Goal: Task Accomplishment & Management: Manage account settings

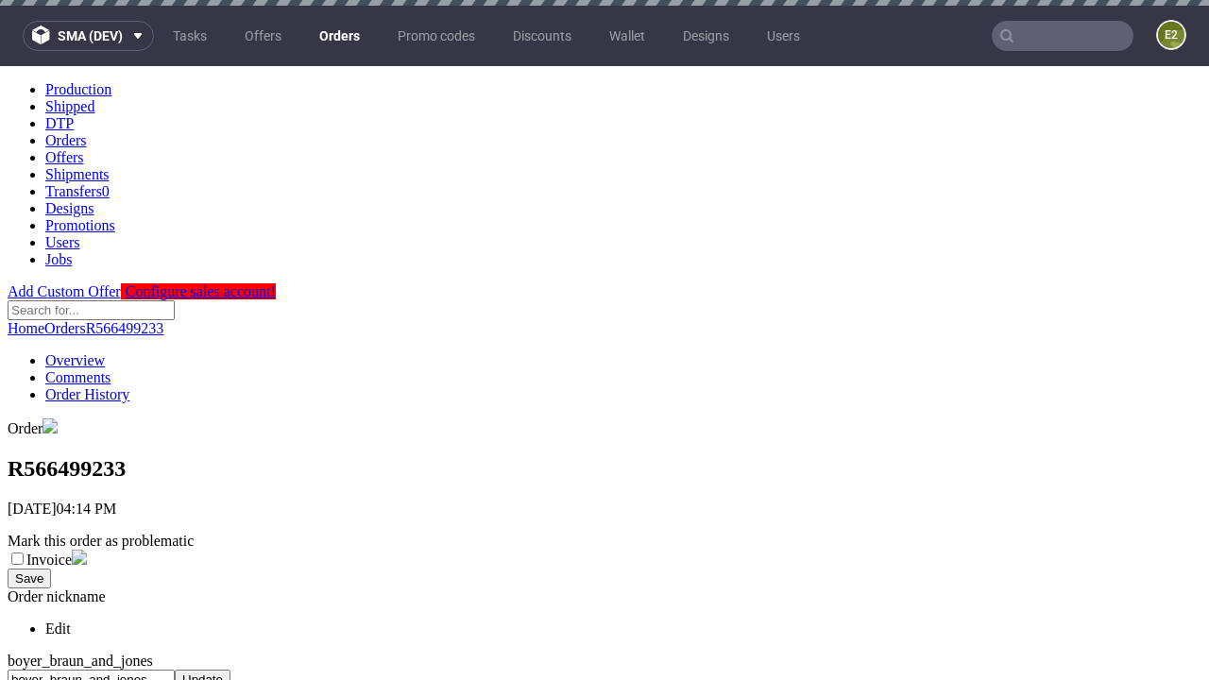
scroll to position [772, 0]
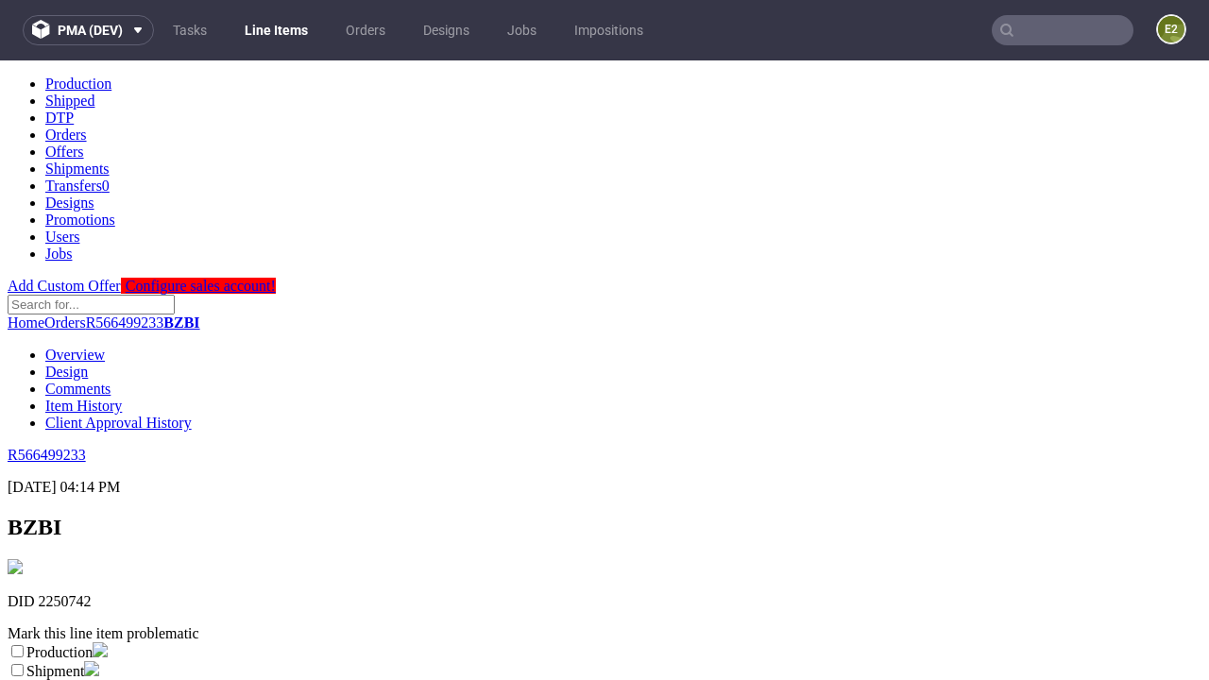
scroll to position [332, 0]
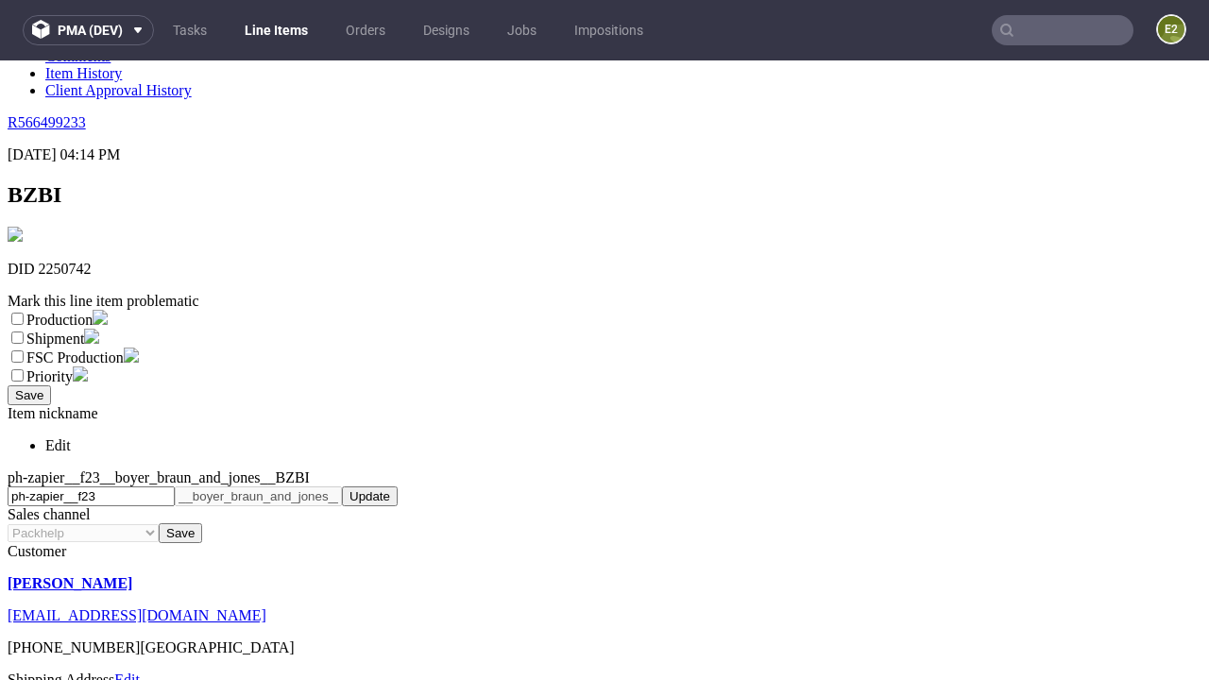
select select "dtp_ca_needed"
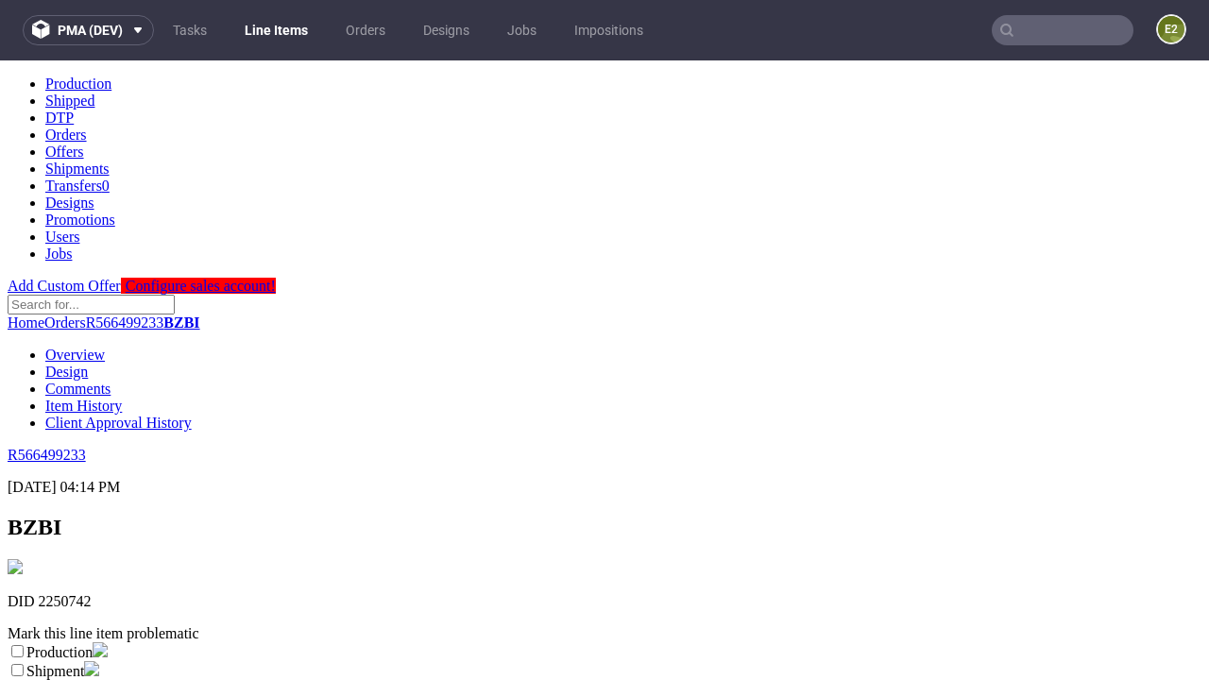
scroll to position [0, 0]
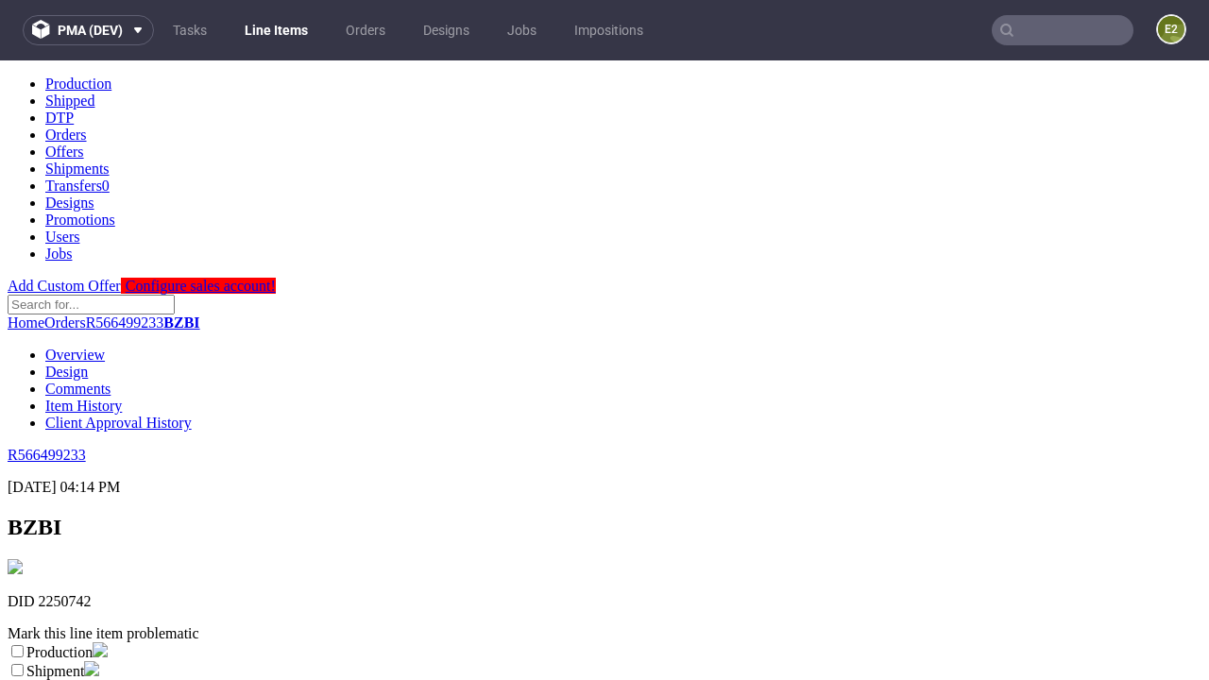
checkbox input "true"
